Goal: Check status: Check status

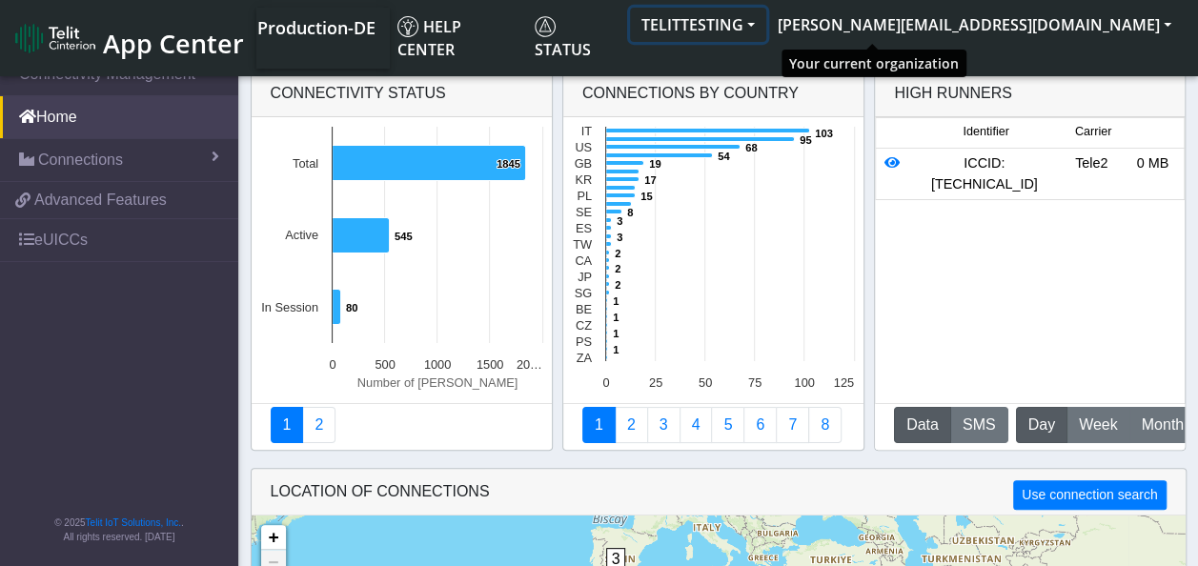
click at [766, 14] on button "TELITTESTING" at bounding box center [698, 25] width 136 height 34
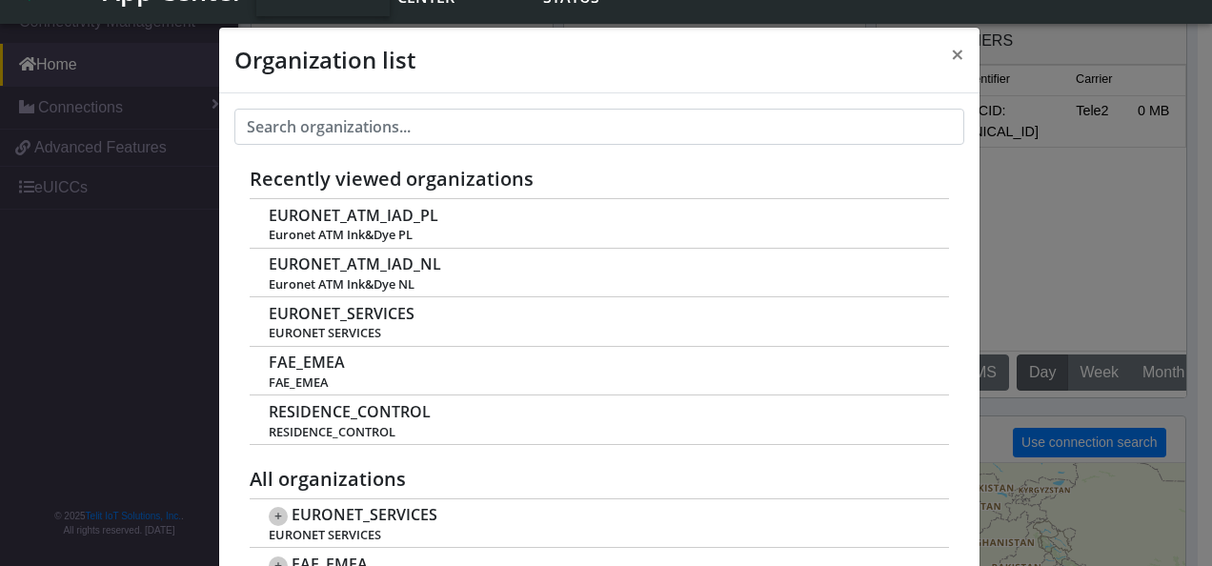
scroll to position [7, 0]
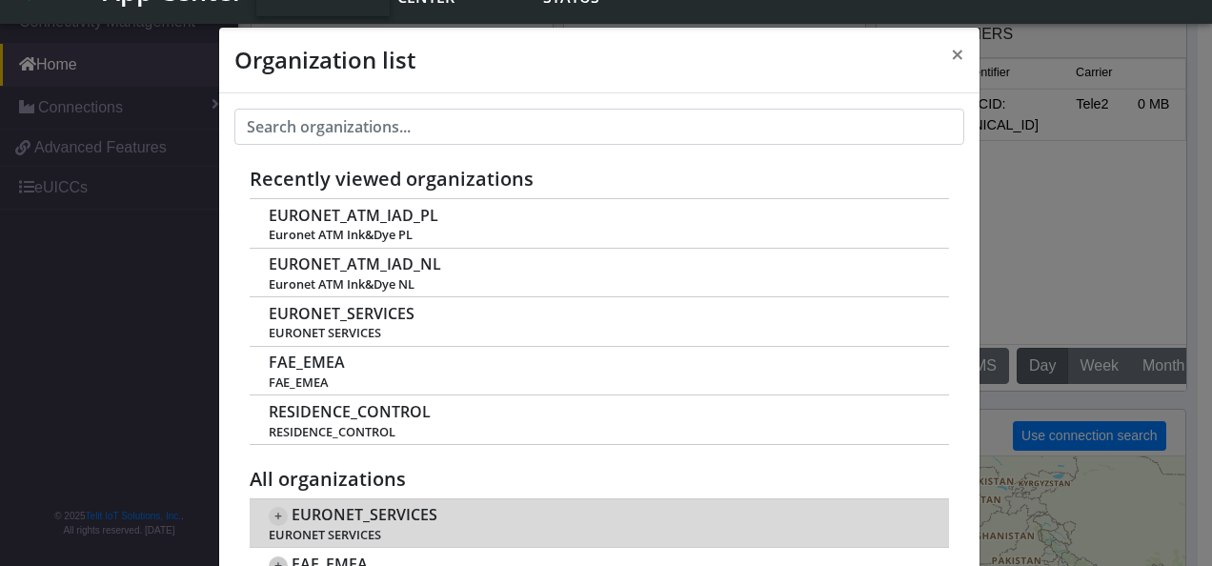
click at [271, 516] on span "+" at bounding box center [278, 516] width 19 height 19
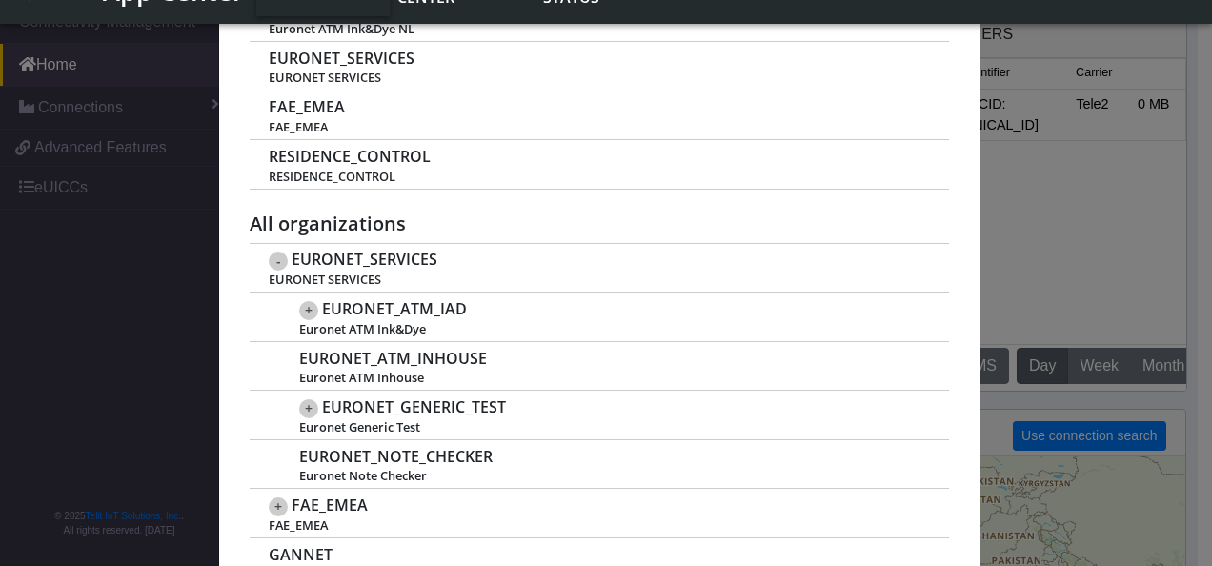
scroll to position [253, 0]
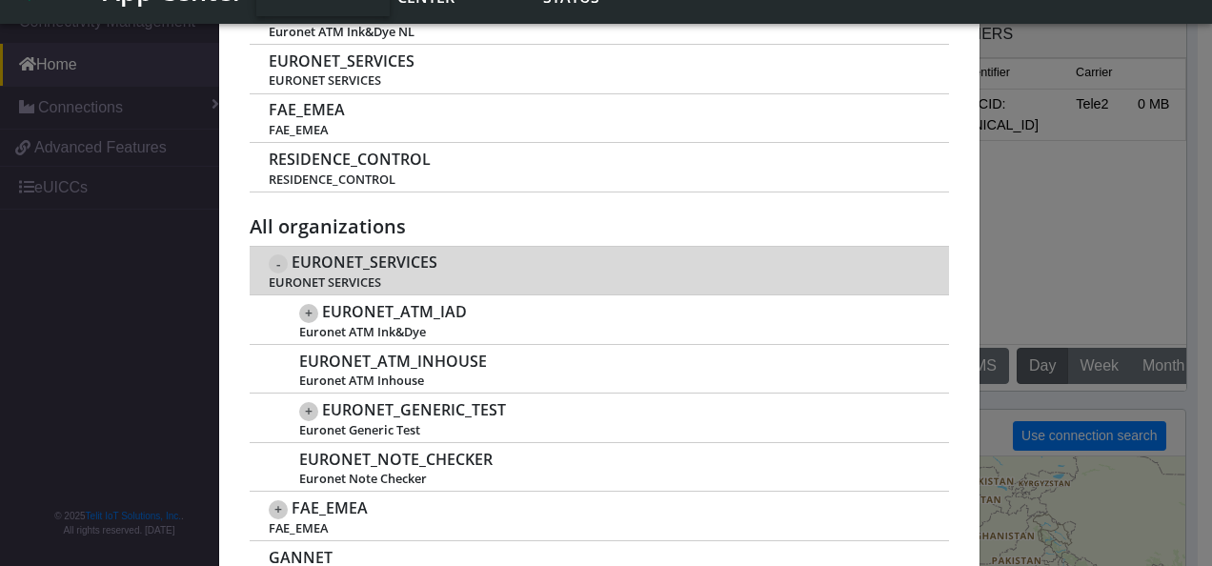
click at [339, 269] on div "- EURONET_SERVICES EURONET SERVICES" at bounding box center [598, 270] width 659 height 39
click at [330, 258] on span "EURONET_SERVICES" at bounding box center [365, 262] width 146 height 18
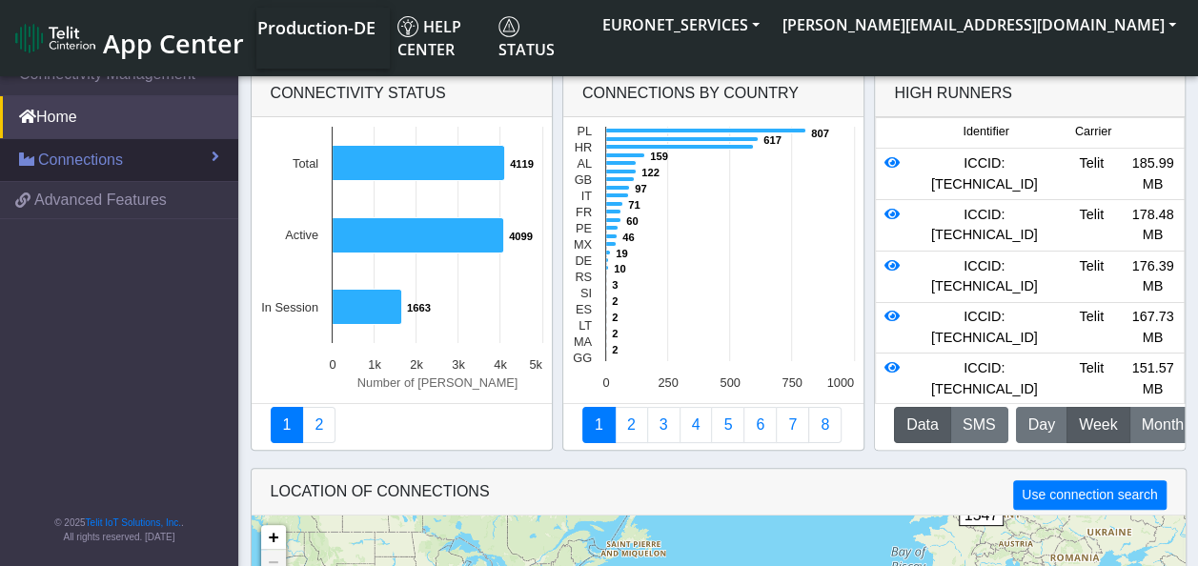
click at [50, 169] on span "Connections" at bounding box center [80, 160] width 85 height 23
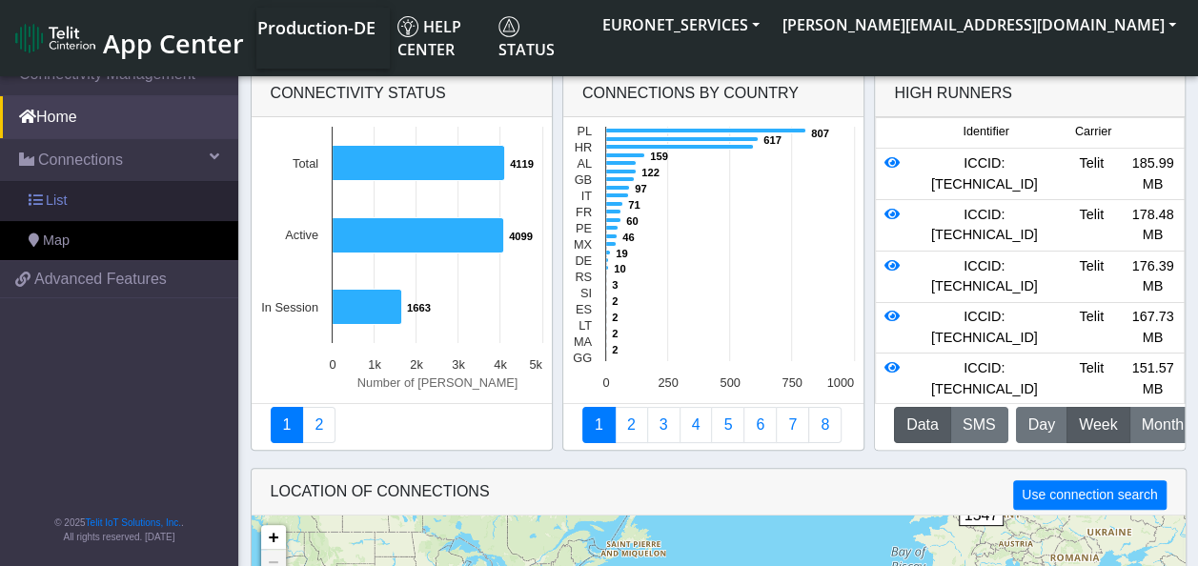
click at [52, 200] on span "List" at bounding box center [56, 201] width 21 height 21
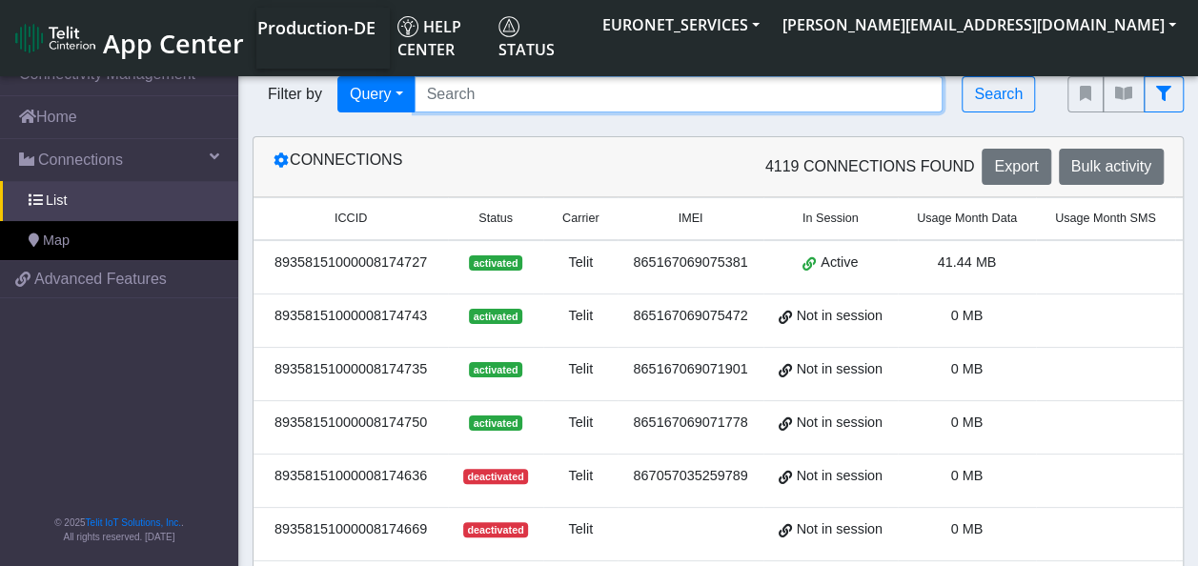
click at [517, 97] on input "Search..." at bounding box center [679, 94] width 529 height 36
type input "Dominicana"
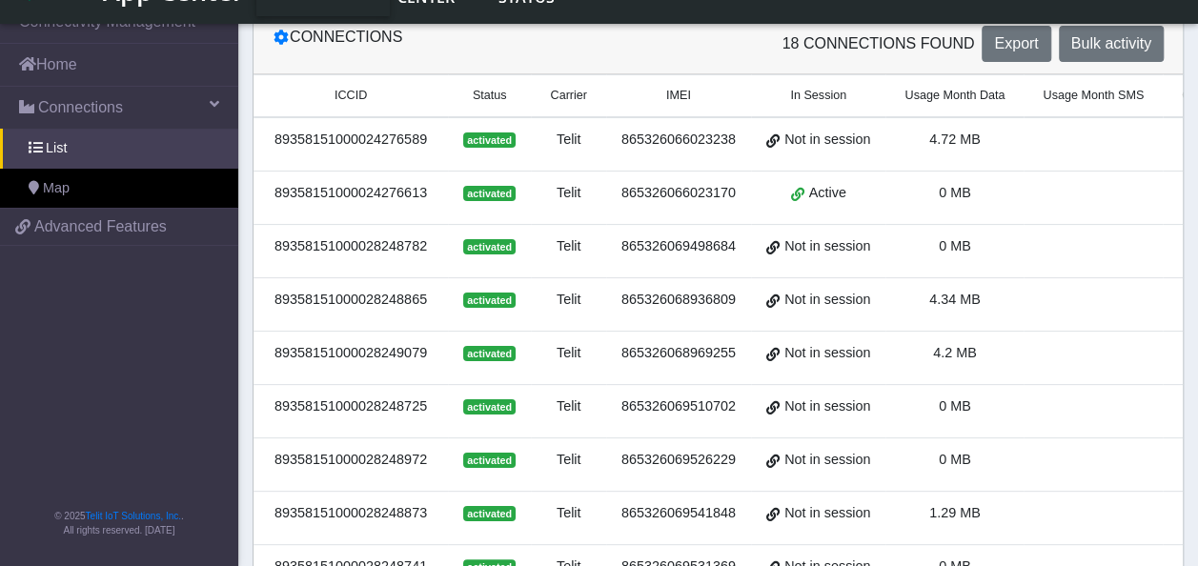
scroll to position [92, 0]
click at [751, 139] on td "Not in session" at bounding box center [818, 145] width 134 height 54
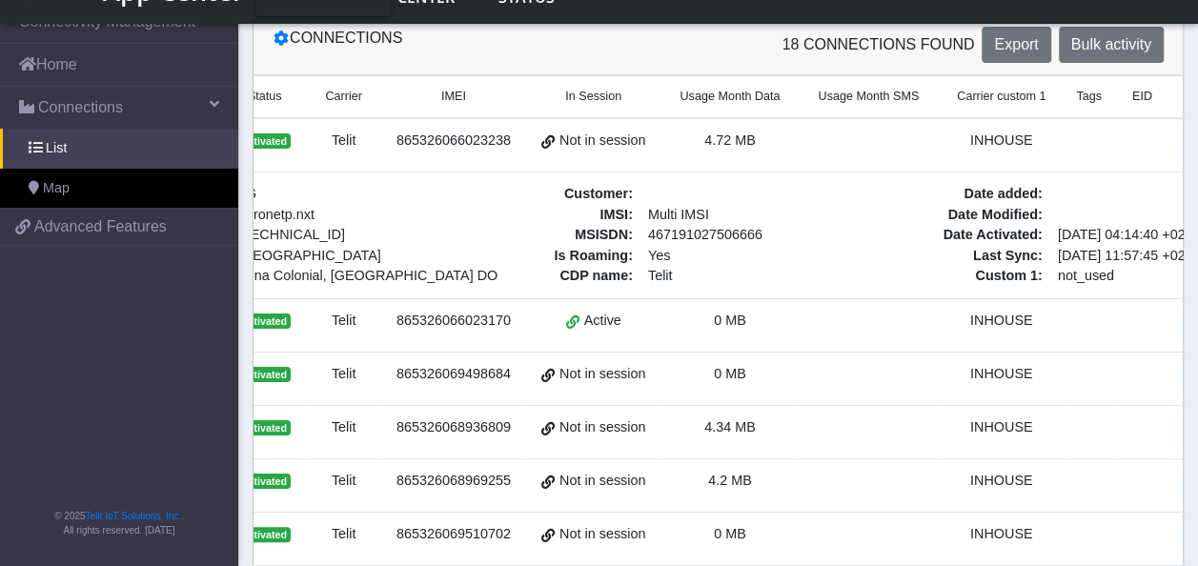
scroll to position [0, 280]
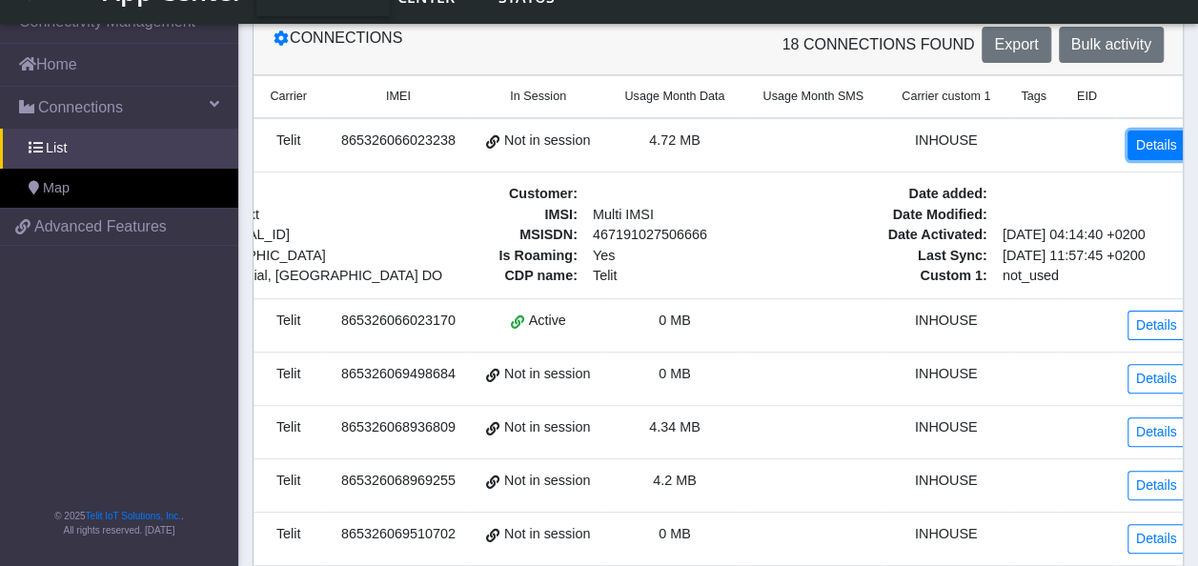
click at [1136, 148] on link "Details" at bounding box center [1156, 146] width 58 height 30
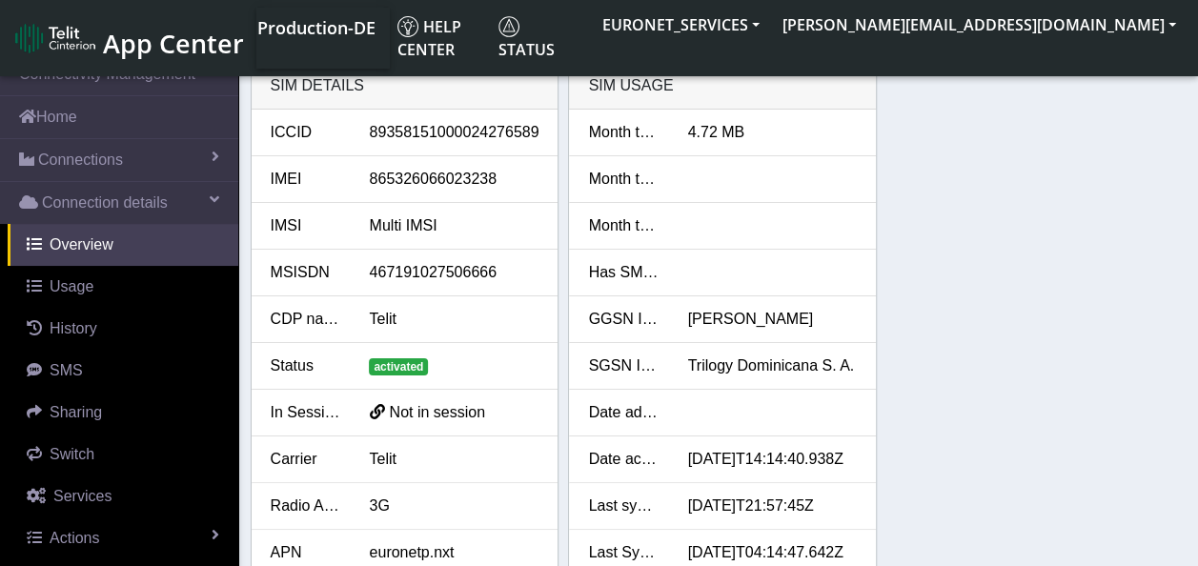
click at [370, 414] on span at bounding box center [376, 410] width 15 height 18
drag, startPoint x: 494, startPoint y: 406, endPoint x: 392, endPoint y: 421, distance: 103.1
click at [392, 421] on div "Not in session" at bounding box center [453, 412] width 198 height 23
copy span "Not in session"
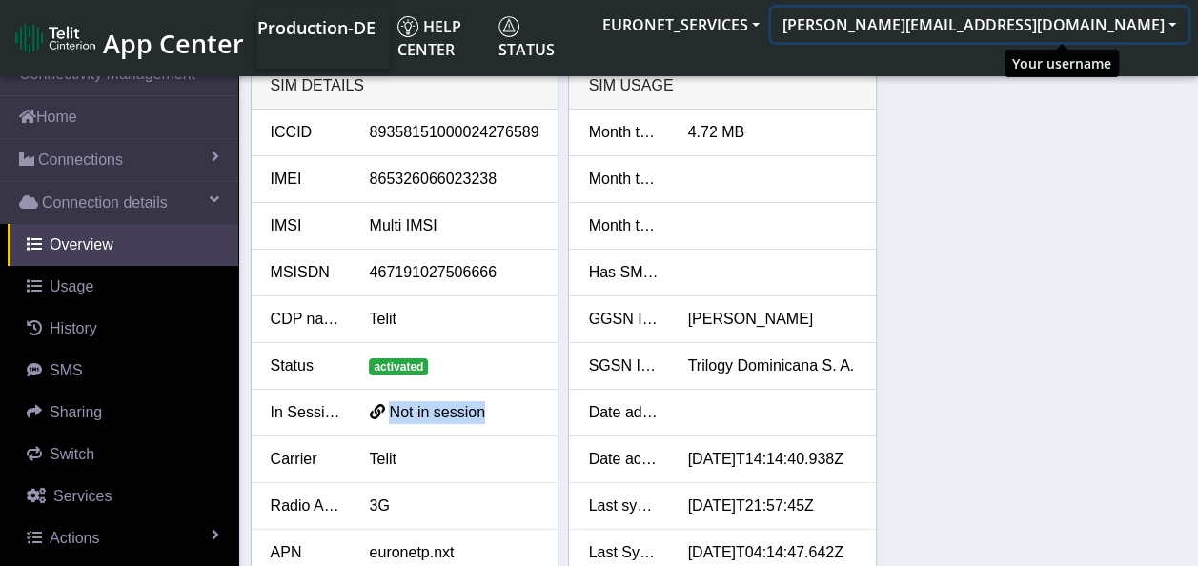
click at [1166, 26] on button "[PERSON_NAME][EMAIL_ADDRESS][DOMAIN_NAME]" at bounding box center [979, 25] width 416 height 34
